Goal: Task Accomplishment & Management: Use online tool/utility

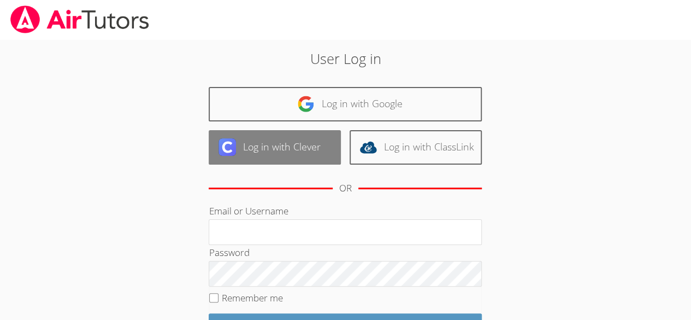
click at [280, 134] on link "Log in with Clever" at bounding box center [275, 147] width 132 height 34
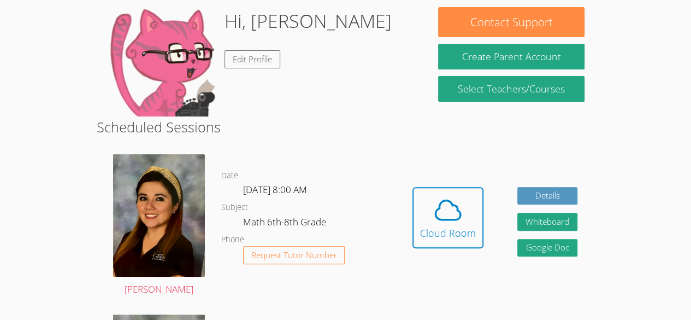
scroll to position [105, 0]
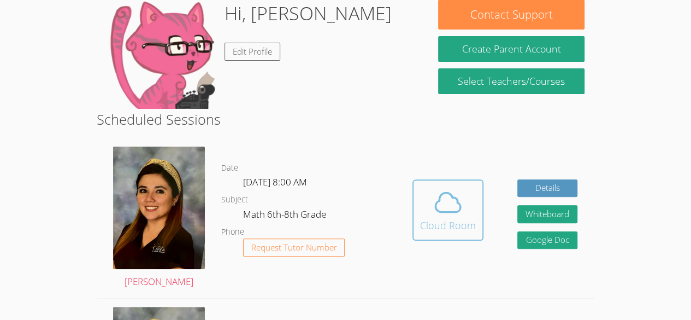
click at [461, 214] on icon at bounding box center [448, 202] width 31 height 31
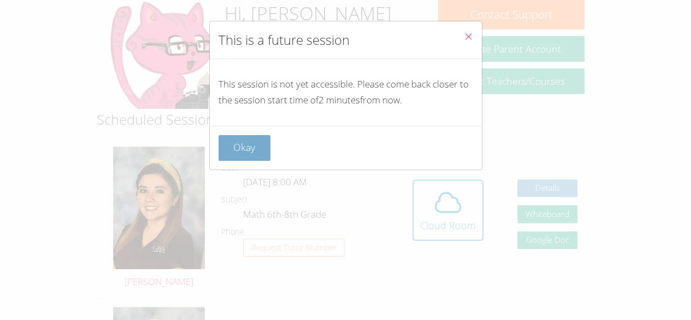
click at [241, 141] on button "Okay" at bounding box center [245, 148] width 52 height 26
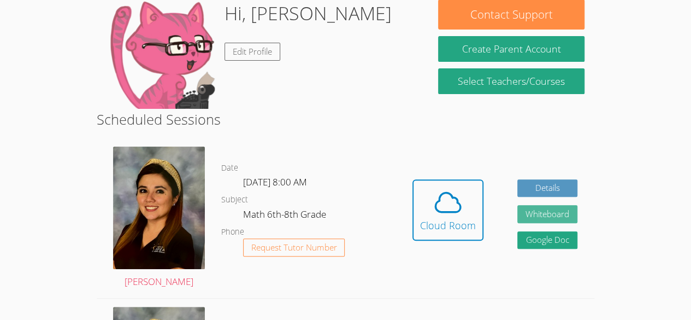
click at [539, 211] on button "Whiteboard" at bounding box center [547, 214] width 60 height 18
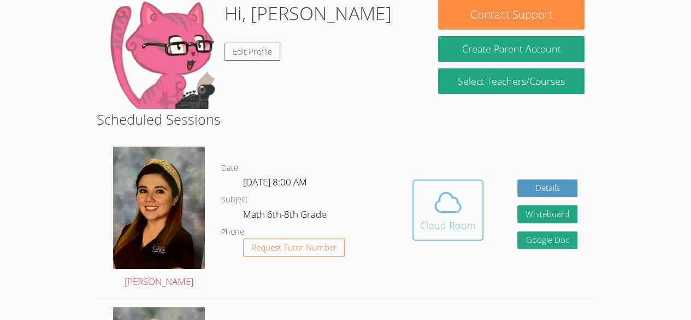
click at [446, 214] on icon at bounding box center [448, 202] width 31 height 31
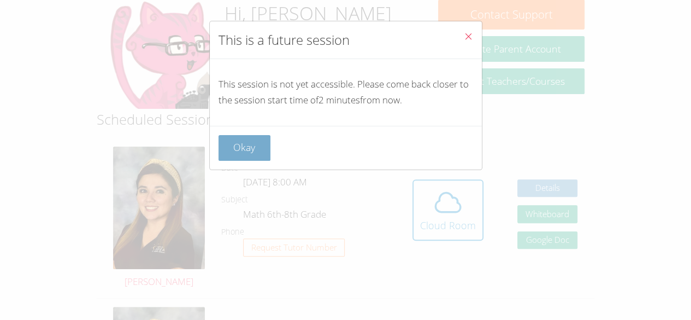
click at [237, 142] on button "Okay" at bounding box center [245, 148] width 52 height 26
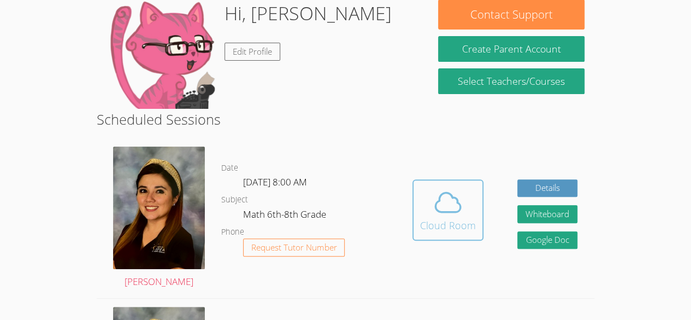
click at [441, 209] on icon at bounding box center [448, 202] width 31 height 31
click at [458, 200] on icon at bounding box center [448, 202] width 31 height 31
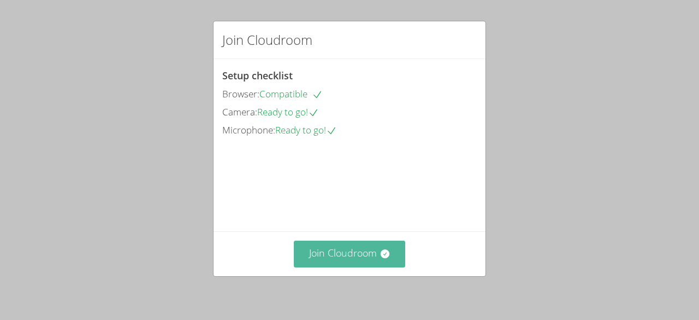
click at [364, 258] on button "Join Cloudroom" at bounding box center [350, 253] width 112 height 27
click at [331, 257] on button "Join Cloudroom" at bounding box center [350, 253] width 112 height 27
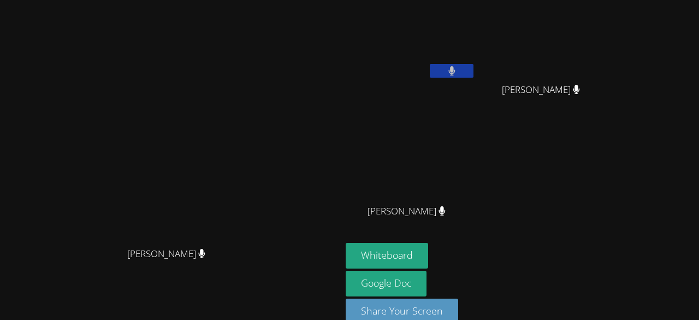
drag, startPoint x: 331, startPoint y: 257, endPoint x: 286, endPoint y: 116, distance: 147.7
click at [253, 116] on video at bounding box center [171, 147] width 164 height 187
click at [428, 249] on button "Whiteboard" at bounding box center [387, 256] width 82 height 26
